Goal: Information Seeking & Learning: Find specific fact

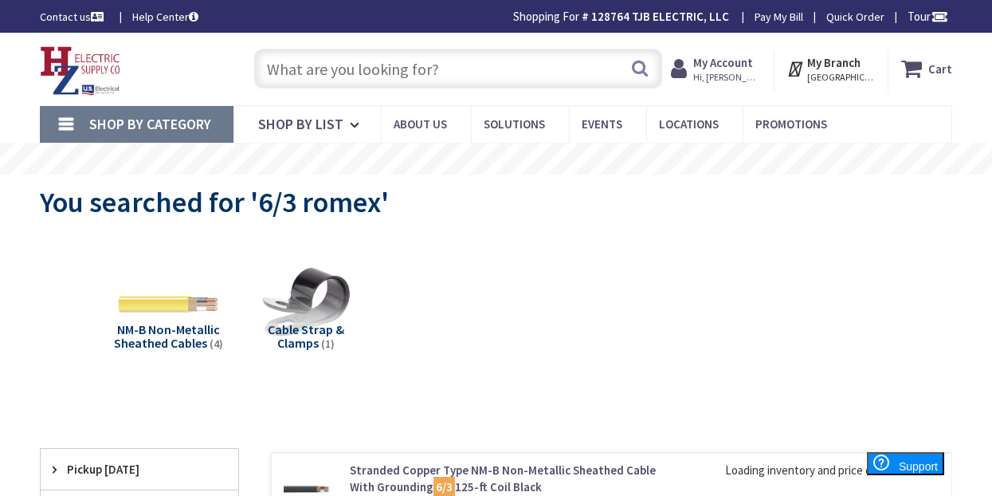
click at [402, 77] on input "text" at bounding box center [458, 69] width 408 height 40
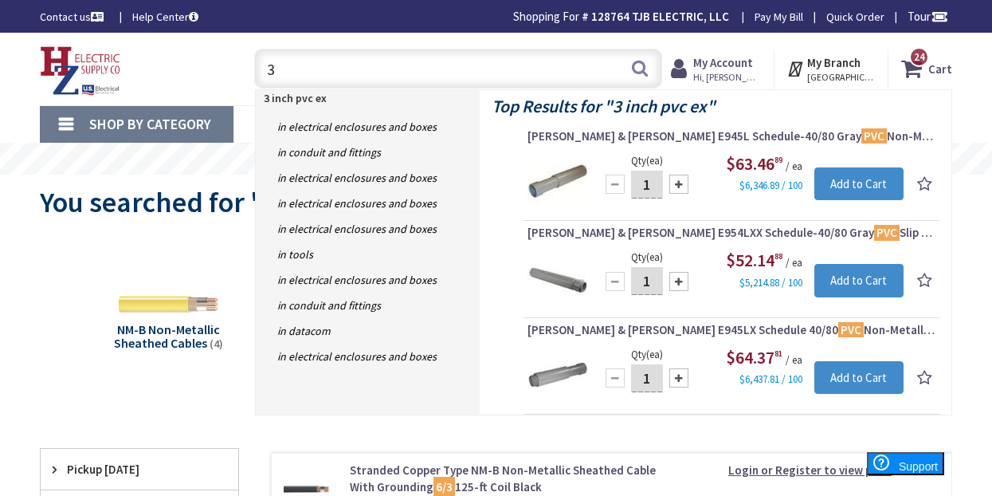
type input "3"
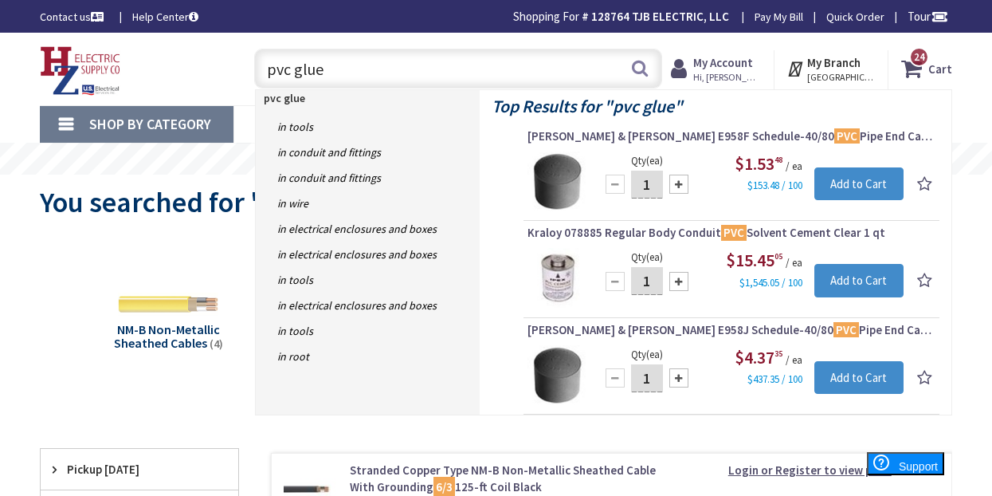
click at [413, 69] on input "pvc glue" at bounding box center [458, 69] width 408 height 40
click at [461, 69] on input "pvc glue" at bounding box center [458, 69] width 408 height 40
drag, startPoint x: 453, startPoint y: 77, endPoint x: 229, endPoint y: 75, distance: 224.0
click at [229, 75] on div "Toggle Nav pvc glue pvc glue Search 24 24 24 items Cart My Cart 24 Close" at bounding box center [496, 68] width 936 height 53
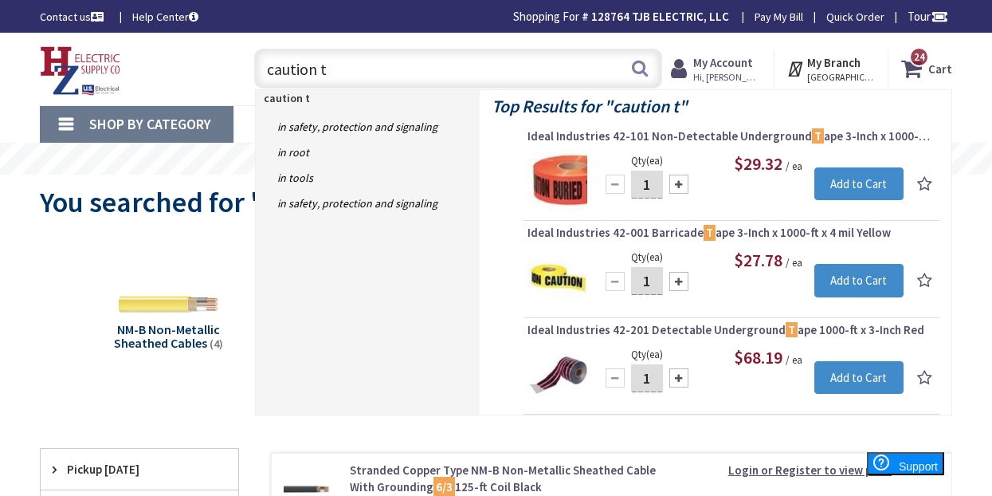
drag, startPoint x: 382, startPoint y: 65, endPoint x: 267, endPoint y: 65, distance: 114.8
click at [267, 65] on input "caution t" at bounding box center [458, 69] width 408 height 40
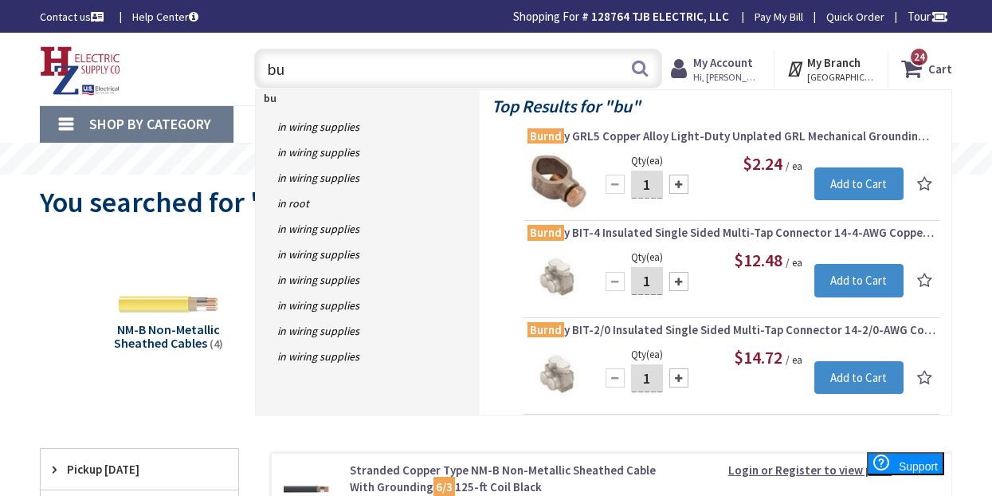
type input "b"
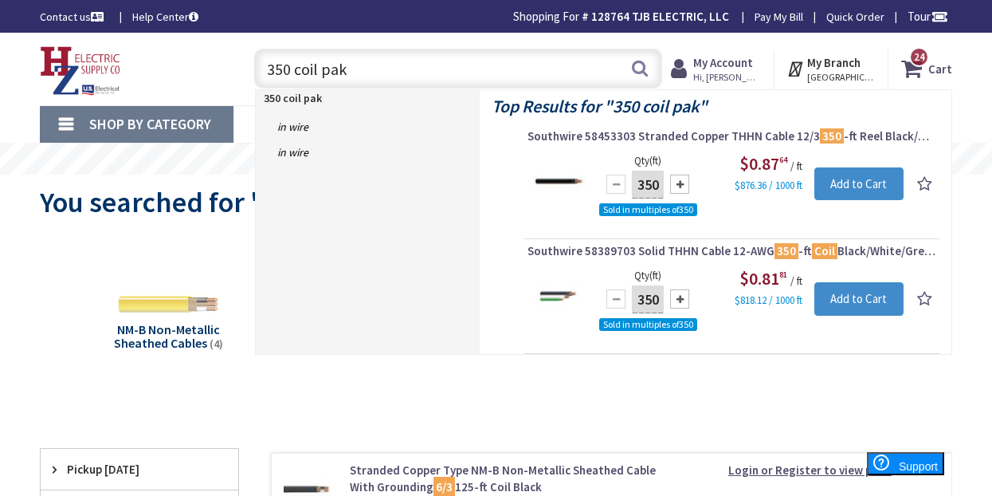
type input "350 coil pak"
